Goal: Information Seeking & Learning: Learn about a topic

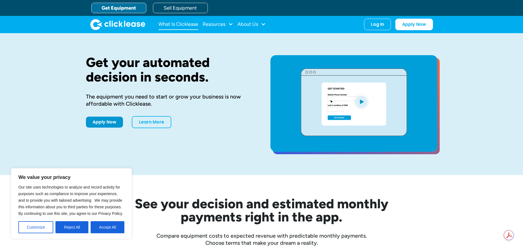
click at [186, 23] on link "What Is Clicklease" at bounding box center [178, 24] width 40 height 11
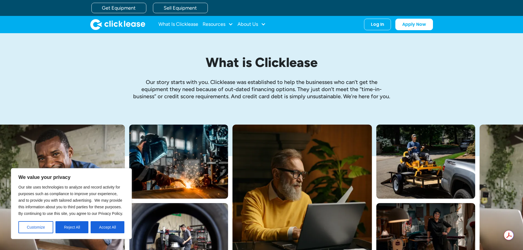
click at [274, 90] on p "Our story starts with you. Clicklease was established to help the businesses wh…" at bounding box center [262, 89] width 258 height 21
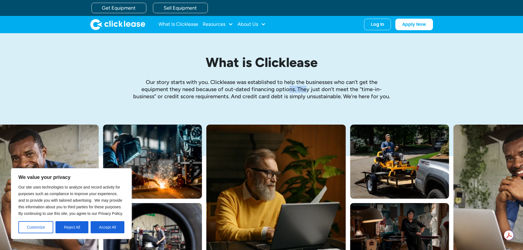
drag, startPoint x: 290, startPoint y: 90, endPoint x: 308, endPoint y: 91, distance: 17.6
click at [308, 91] on p "Our story starts with you. Clicklease was established to help the businesses wh…" at bounding box center [262, 89] width 258 height 21
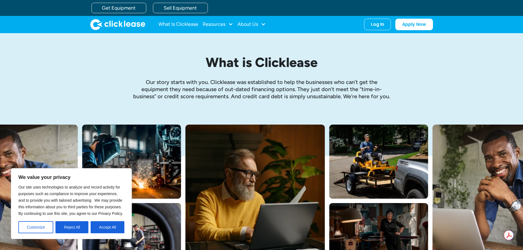
click at [330, 91] on p "Our story starts with you. Clicklease was established to help the businesses wh…" at bounding box center [262, 89] width 258 height 21
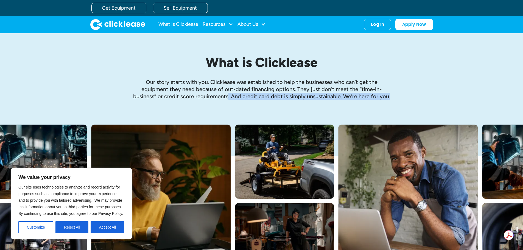
drag, startPoint x: 227, startPoint y: 96, endPoint x: 405, endPoint y: 96, distance: 178.0
click at [405, 96] on div "What is Clicklease Our story starts with you. Clicklease was established to hel…" at bounding box center [262, 78] width 352 height 91
